Goal: Task Accomplishment & Management: Use online tool/utility

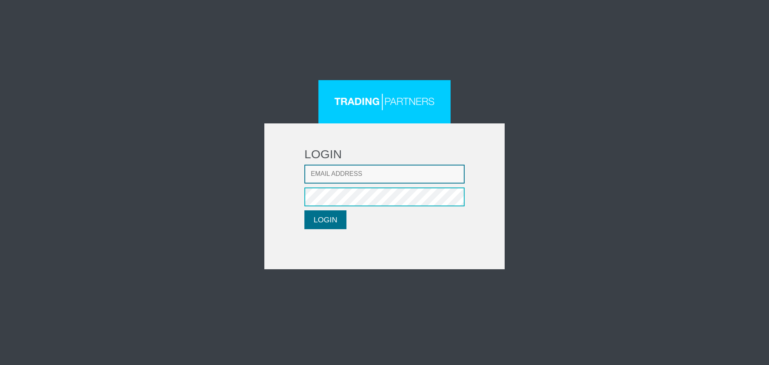
type input "[EMAIL_ADDRESS][DOMAIN_NAME]"
click at [311, 218] on button "LOGIN" at bounding box center [326, 219] width 42 height 19
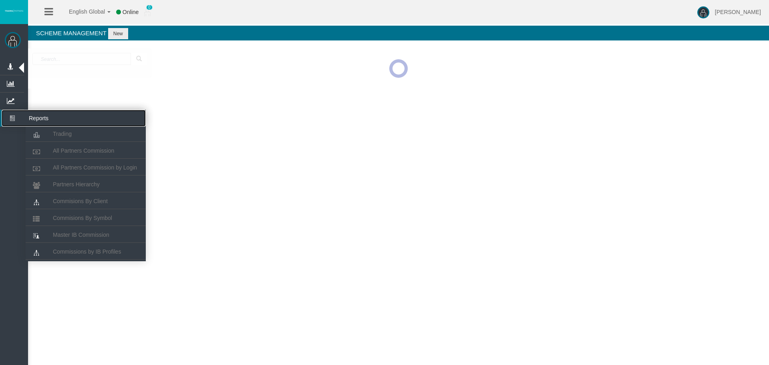
click at [4, 113] on icon at bounding box center [12, 118] width 21 height 17
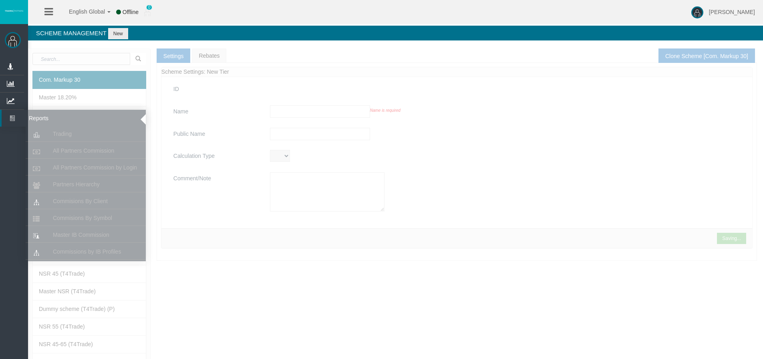
click at [12, 115] on icon at bounding box center [12, 118] width 21 height 17
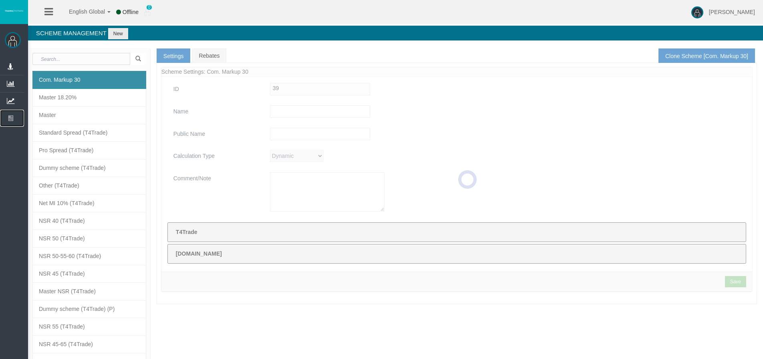
type input "Com. Markup 30"
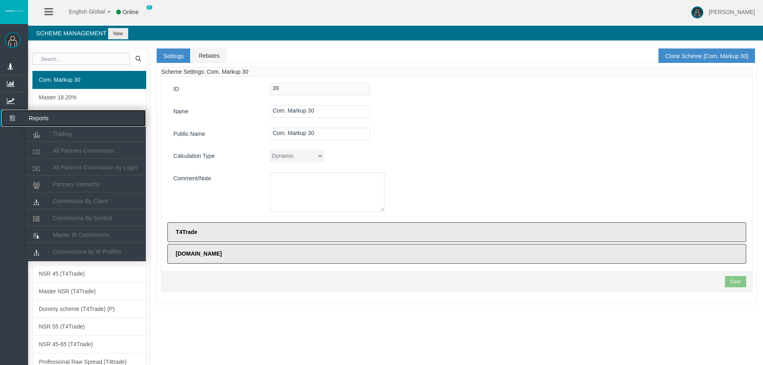
click at [14, 121] on icon at bounding box center [12, 118] width 21 height 17
click at [62, 151] on span "All Partners Commission" at bounding box center [83, 150] width 61 height 6
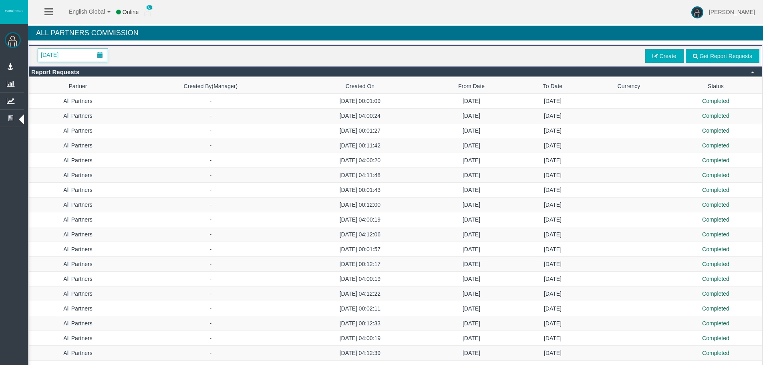
click at [84, 60] on span "[DATE]" at bounding box center [73, 54] width 70 height 13
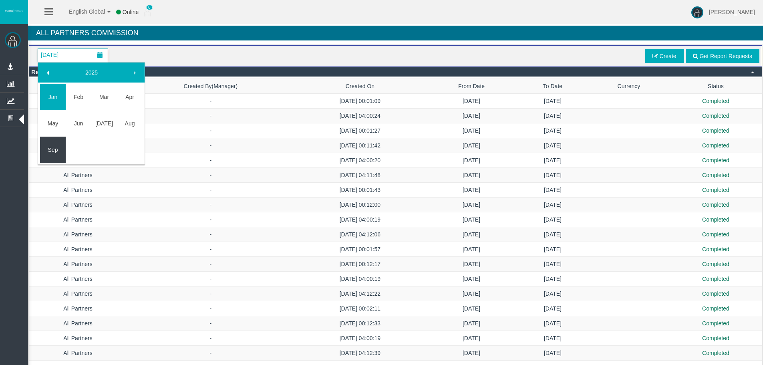
click at [60, 150] on link "Sep" at bounding box center [53, 150] width 26 height 14
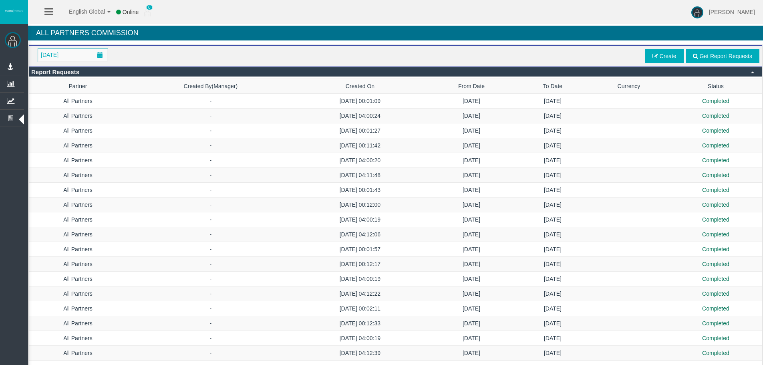
click at [707, 53] on span "Get Report Requests" at bounding box center [726, 56] width 53 height 6
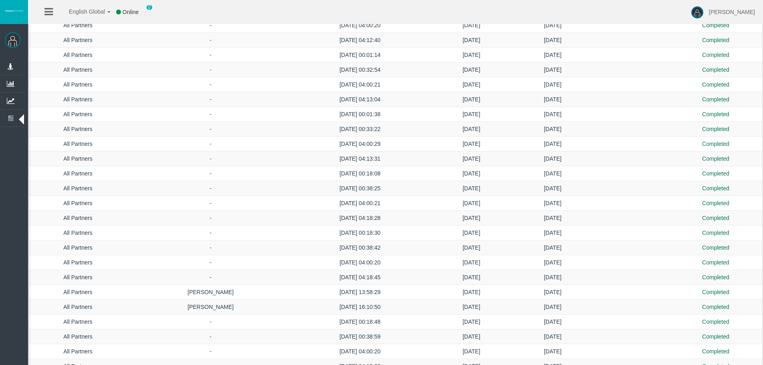
scroll to position [1549, 0]
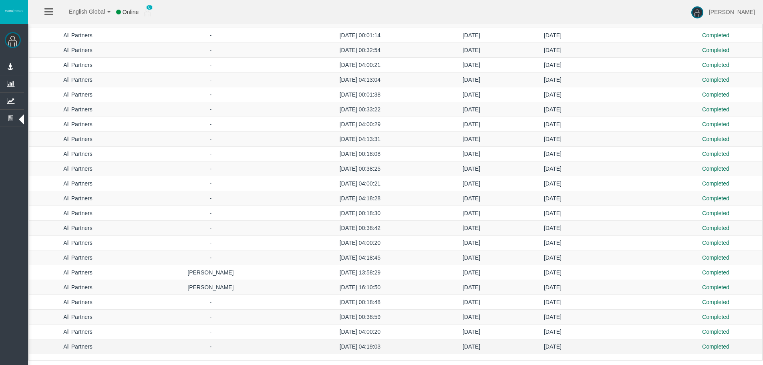
click at [528, 348] on td "[DATE]" at bounding box center [552, 346] width 71 height 15
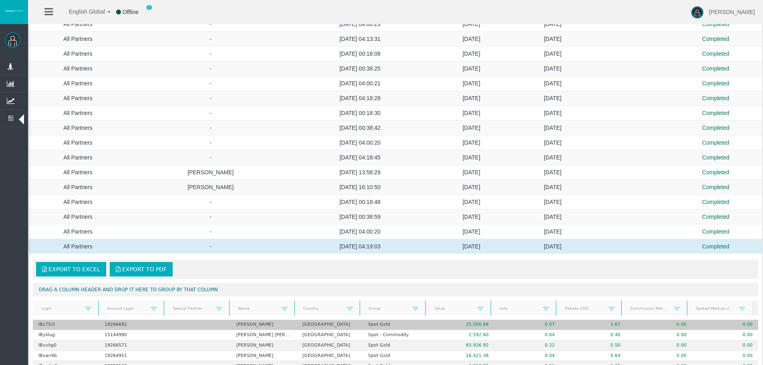
scroll to position [1709, 0]
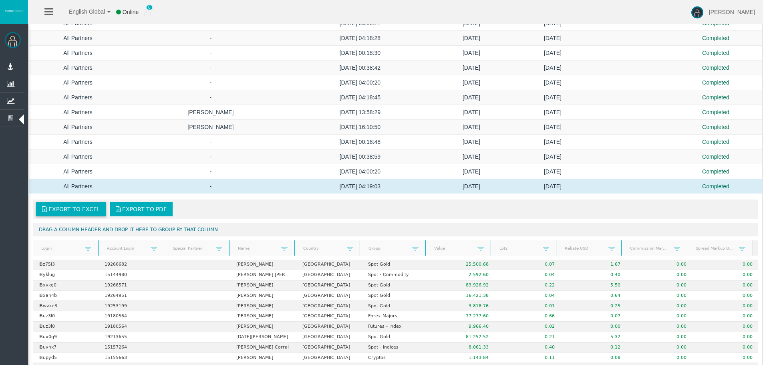
click at [78, 210] on span "Export to Excel" at bounding box center [74, 209] width 52 height 6
